Goal: Transaction & Acquisition: Purchase product/service

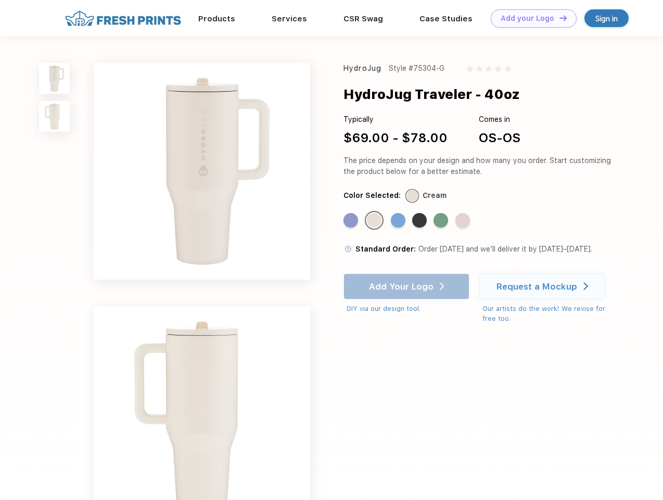
click at [530, 18] on link "Add your Logo Design Tool" at bounding box center [534, 18] width 86 height 18
click at [0, 0] on div "Design Tool" at bounding box center [0, 0] width 0 height 0
click at [558, 18] on link "Add your Logo Design Tool" at bounding box center [534, 18] width 86 height 18
click at [55, 78] on img at bounding box center [54, 78] width 31 height 31
click at [55, 117] on img at bounding box center [54, 116] width 31 height 31
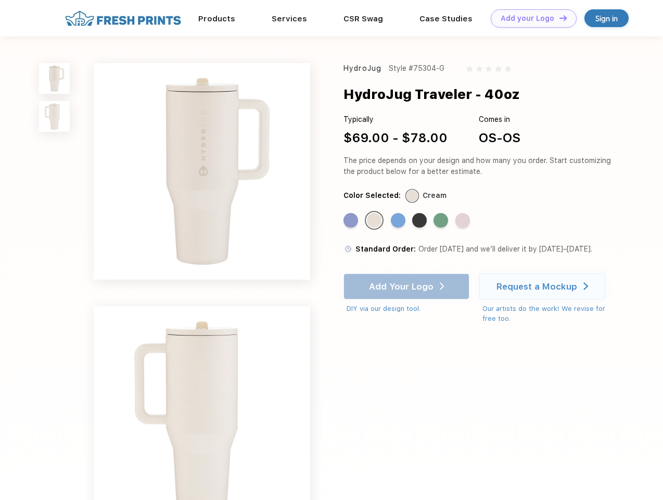
click at [352, 221] on div "Standard Color" at bounding box center [350, 220] width 15 height 15
click at [375, 221] on div "Standard Color" at bounding box center [374, 220] width 15 height 15
click at [399, 221] on div "Standard Color" at bounding box center [398, 220] width 15 height 15
click at [420, 221] on div "Standard Color" at bounding box center [419, 220] width 15 height 15
click at [442, 221] on div "Standard Color" at bounding box center [440, 220] width 15 height 15
